Goal: Transaction & Acquisition: Book appointment/travel/reservation

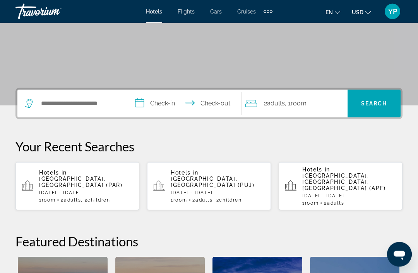
scroll to position [176, 0]
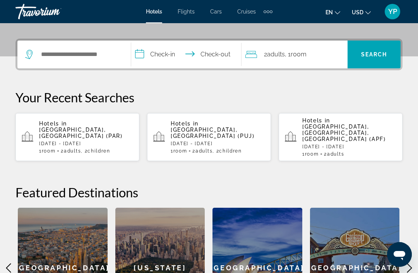
click at [229, 127] on span "[GEOGRAPHIC_DATA], [GEOGRAPHIC_DATA] (PUJ)" at bounding box center [213, 133] width 84 height 12
